Goal: Transaction & Acquisition: Book appointment/travel/reservation

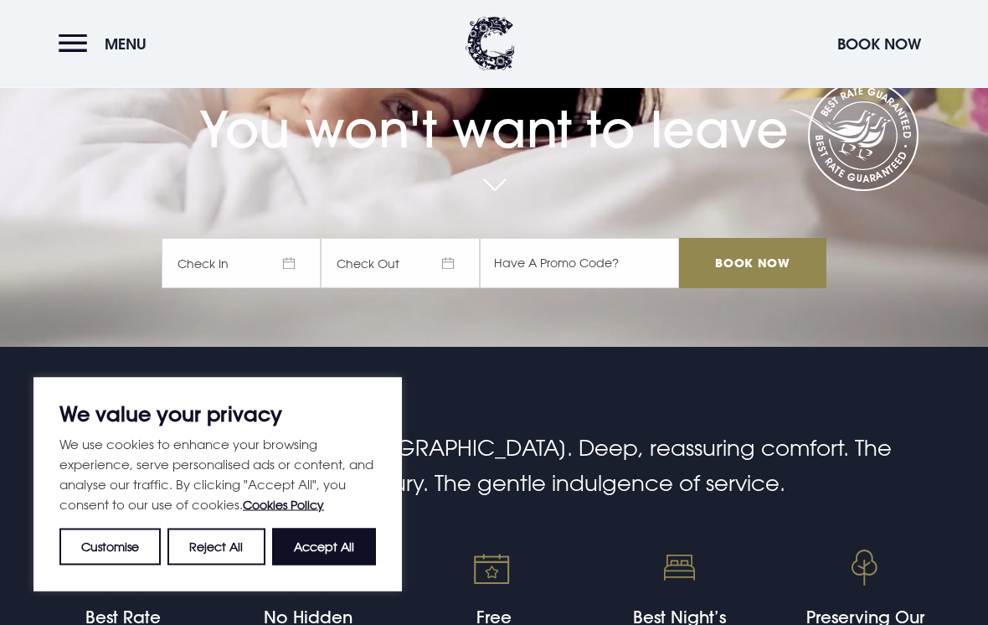
scroll to position [278, 0]
click at [341, 565] on button "Accept All" at bounding box center [324, 546] width 104 height 37
checkbox input "true"
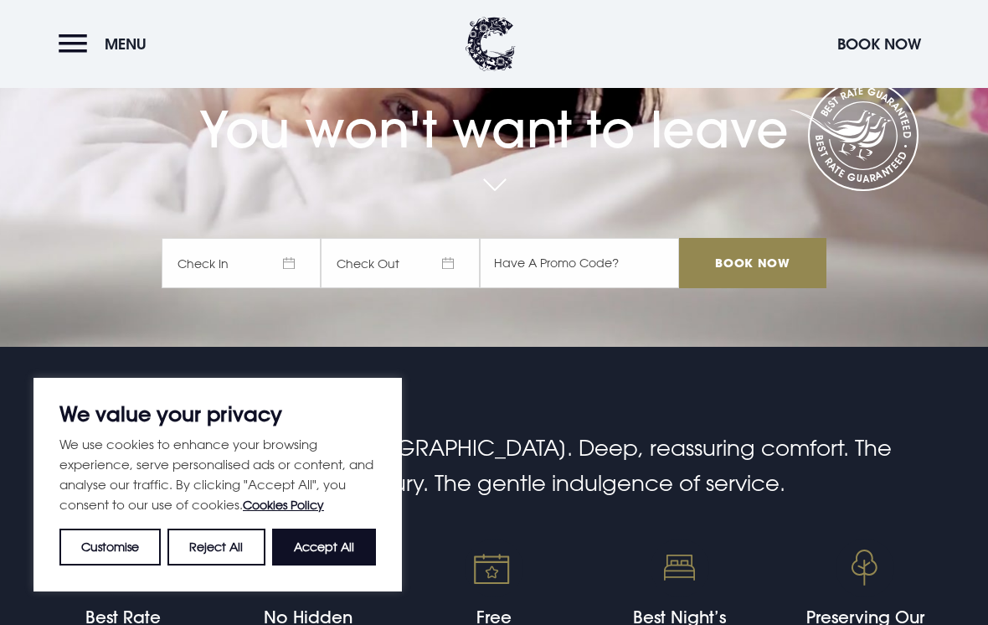
checkbox input "true"
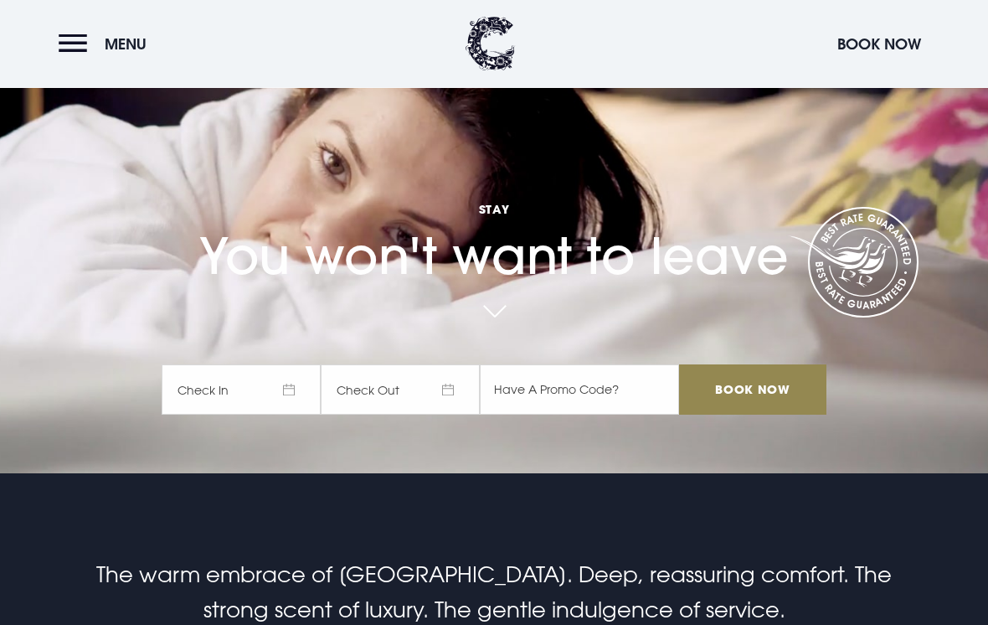
scroll to position [152, 0]
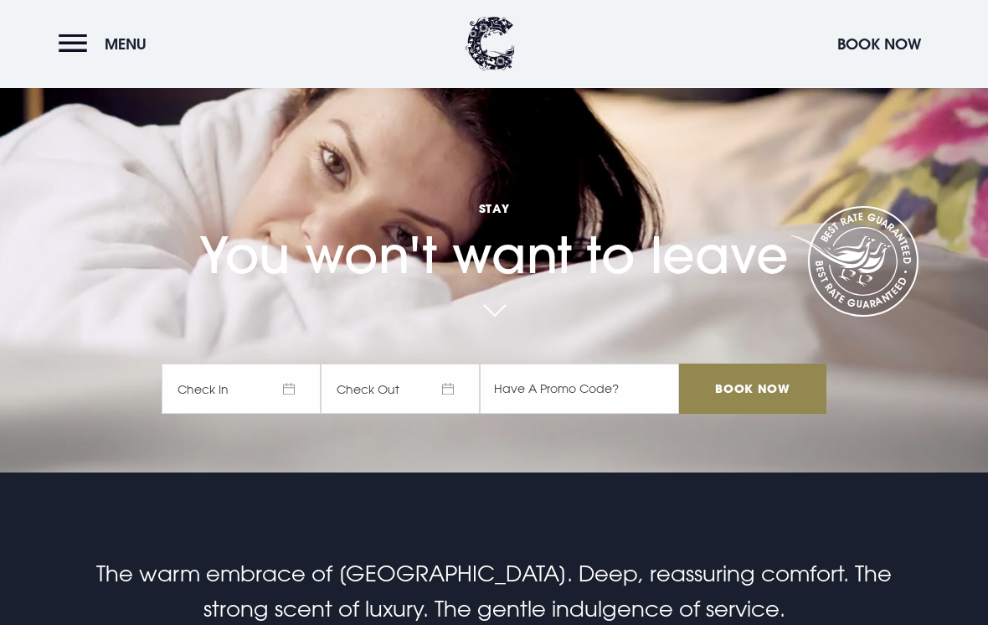
click at [279, 414] on span "Check In" at bounding box center [241, 389] width 159 height 50
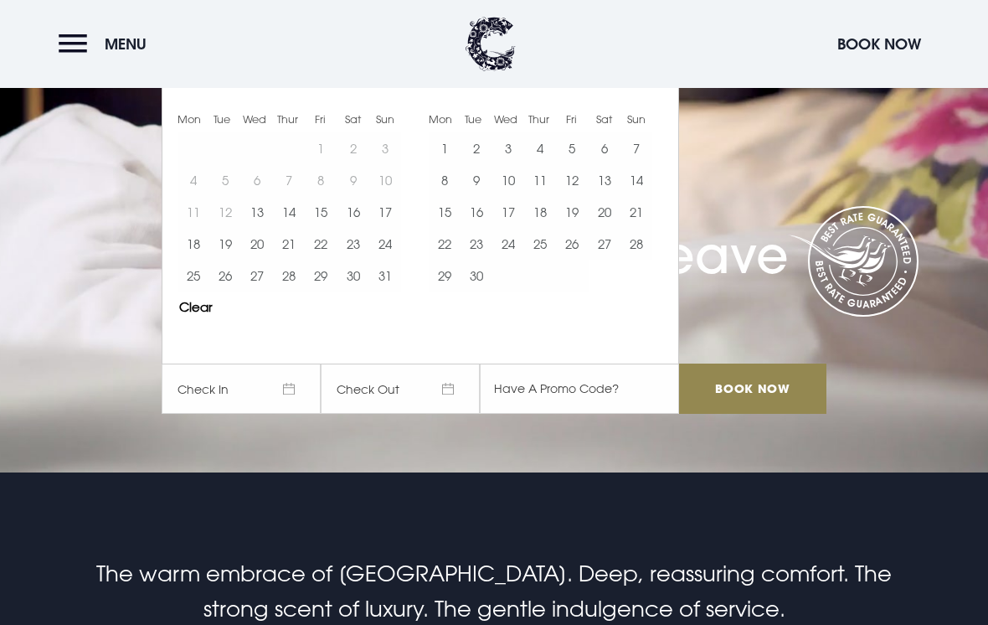
click at [649, 86] on button "Move forward to switch to the next month." at bounding box center [652, 70] width 32 height 32
click at [648, 86] on button "Move forward to switch to the next month." at bounding box center [652, 70] width 32 height 32
click at [645, 86] on button "Move forward to switch to the next month." at bounding box center [652, 70] width 32 height 32
click at [650, 86] on button "Move forward to switch to the next month." at bounding box center [652, 70] width 32 height 32
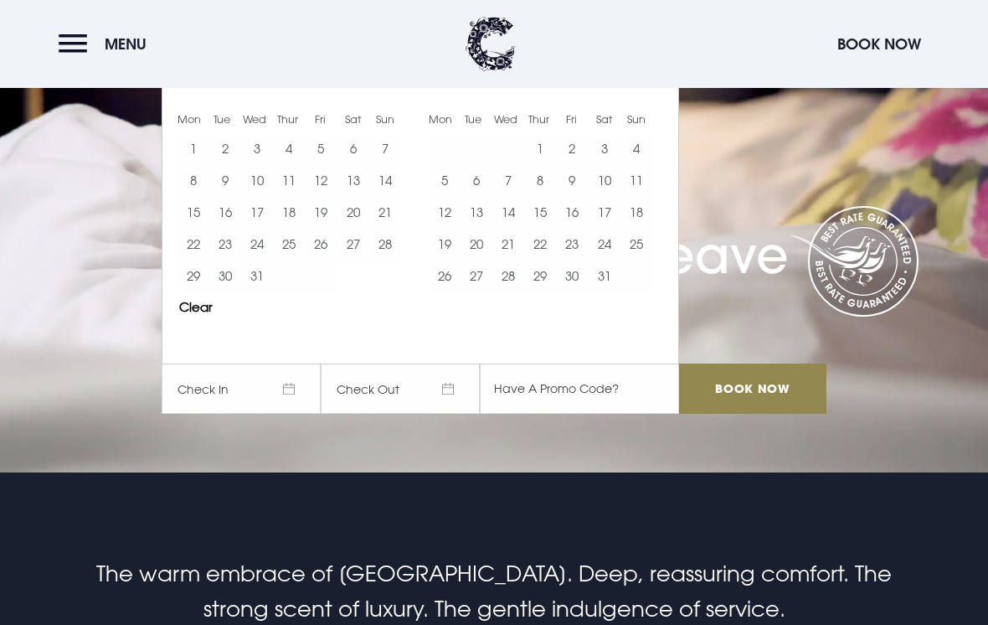
click at [647, 86] on button "Move forward to switch to the next month." at bounding box center [652, 70] width 32 height 32
click at [644, 86] on button "Move forward to switch to the next month." at bounding box center [652, 70] width 32 height 32
click at [643, 86] on button "Move forward to switch to the next month." at bounding box center [652, 70] width 32 height 32
click at [651, 86] on button "Move forward to switch to the next month." at bounding box center [652, 70] width 32 height 32
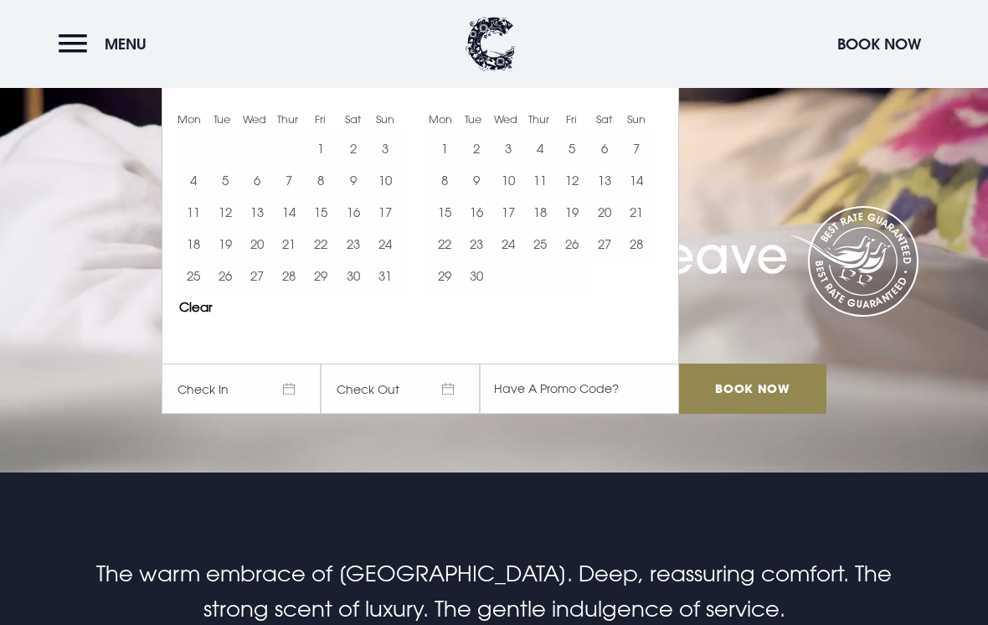
click at [651, 86] on button "Move forward to switch to the next month." at bounding box center [652, 70] width 32 height 32
click at [655, 86] on button "Move forward to switch to the next month." at bounding box center [652, 70] width 32 height 32
click at [651, 86] on button "Move forward to switch to the next month." at bounding box center [652, 70] width 32 height 32
click at [652, 86] on button "Move forward to switch to the next month." at bounding box center [652, 70] width 32 height 32
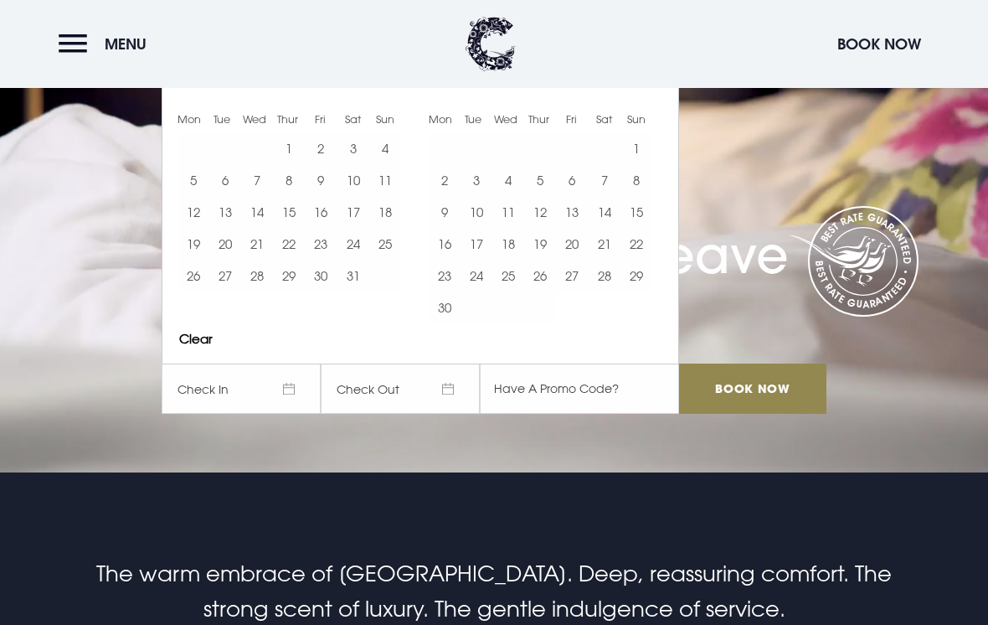
click at [651, 86] on button "Move forward to switch to the next month." at bounding box center [652, 70] width 32 height 32
click at [654, 86] on button "Move forward to switch to the next month." at bounding box center [652, 70] width 32 height 32
click at [656, 86] on button "Move forward to switch to the next month." at bounding box center [652, 70] width 32 height 32
click at [654, 86] on button "Move forward to switch to the next month." at bounding box center [652, 70] width 32 height 32
click at [659, 86] on button "Move forward to switch to the next month." at bounding box center [652, 70] width 32 height 32
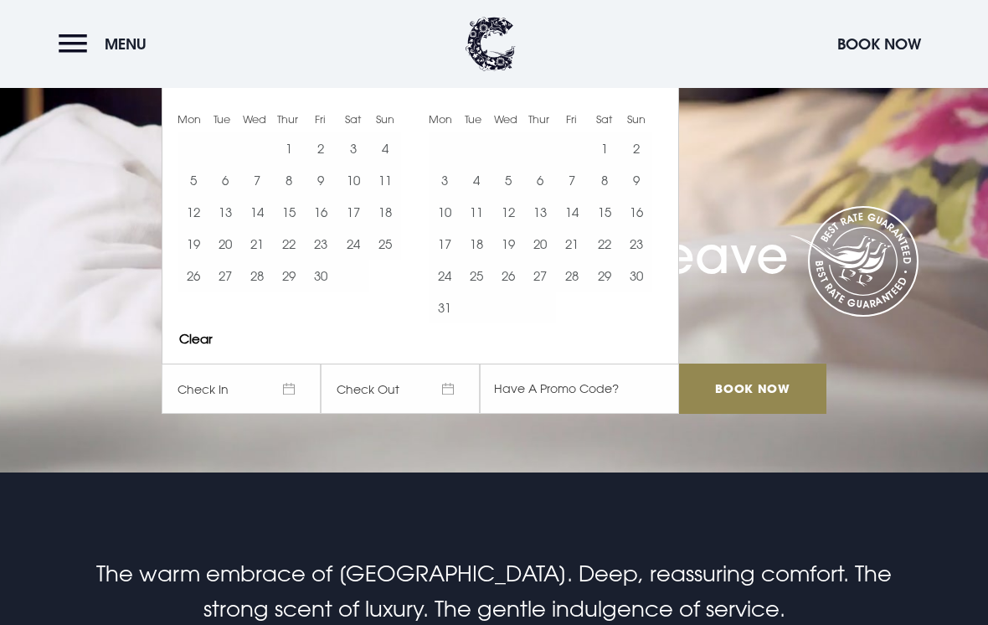
click at [661, 86] on button "Move forward to switch to the next month." at bounding box center [652, 70] width 32 height 32
click at [539, 196] on button "10" at bounding box center [540, 180] width 32 height 32
click at [574, 196] on button "11" at bounding box center [572, 180] width 32 height 32
click at [642, 86] on button "Move forward to switch to the next month." at bounding box center [652, 70] width 32 height 32
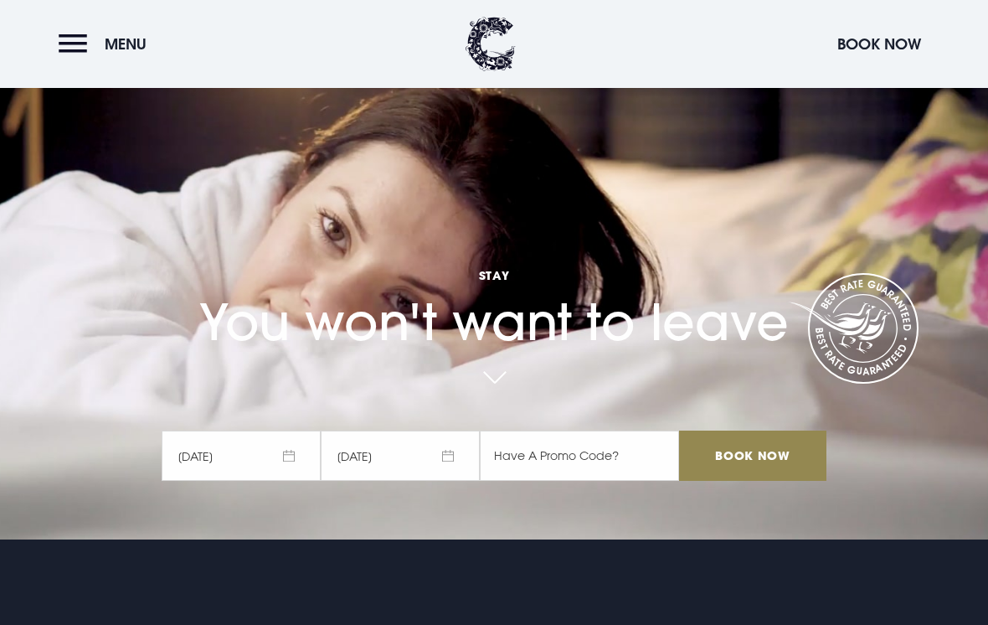
scroll to position [82, 0]
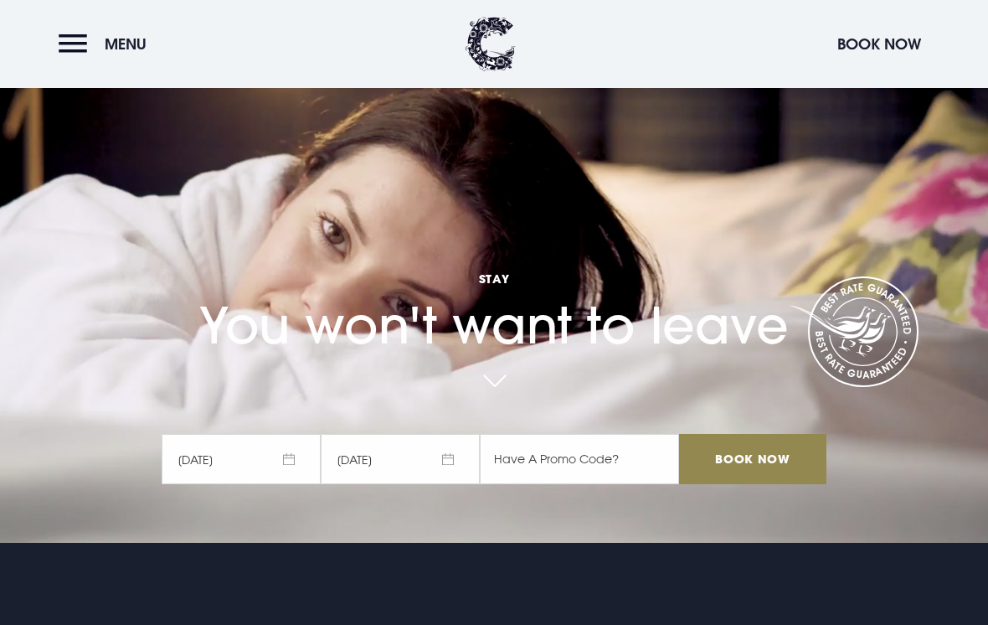
click at [774, 481] on input "Book Now" at bounding box center [752, 459] width 147 height 50
